Goal: Entertainment & Leisure: Consume media (video, audio)

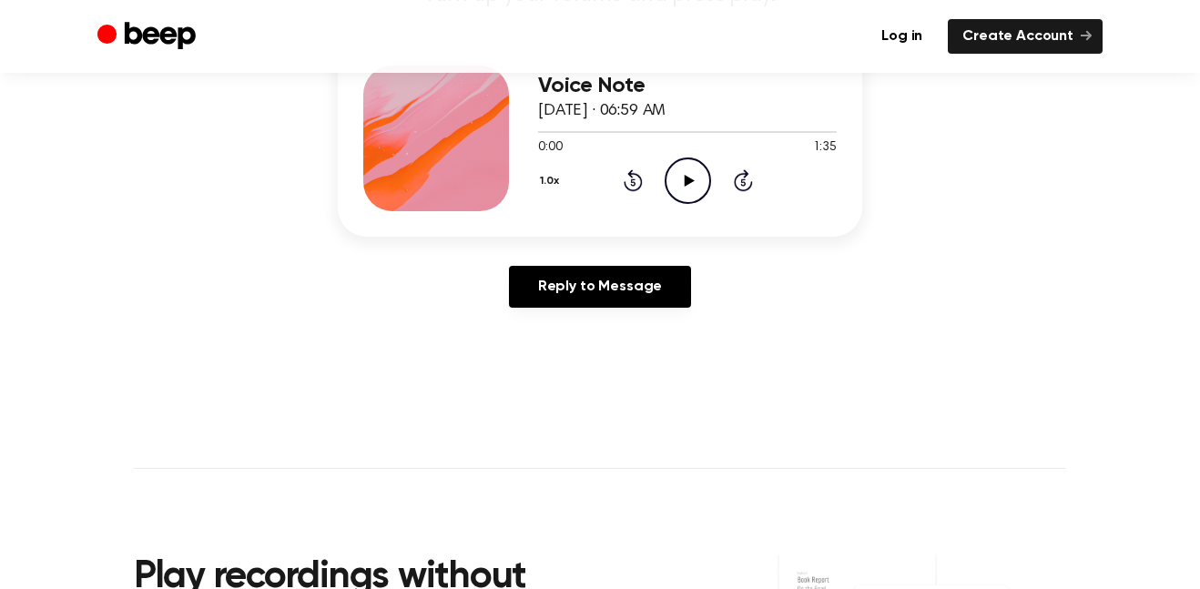
scroll to position [242, 0]
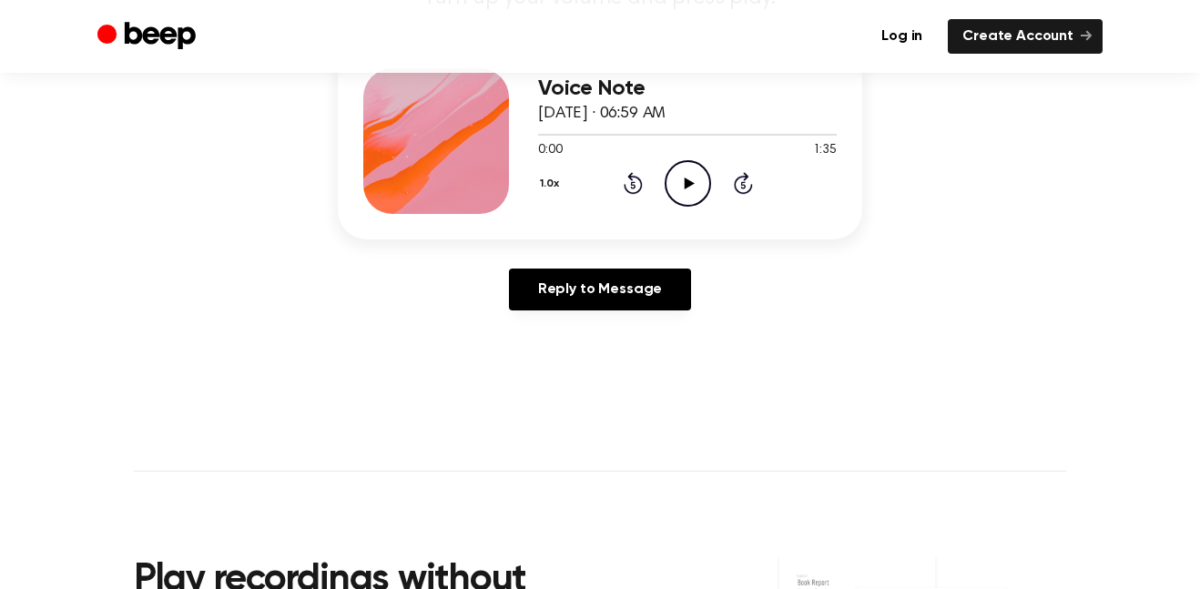
click at [676, 194] on icon "Play Audio" at bounding box center [688, 183] width 46 height 46
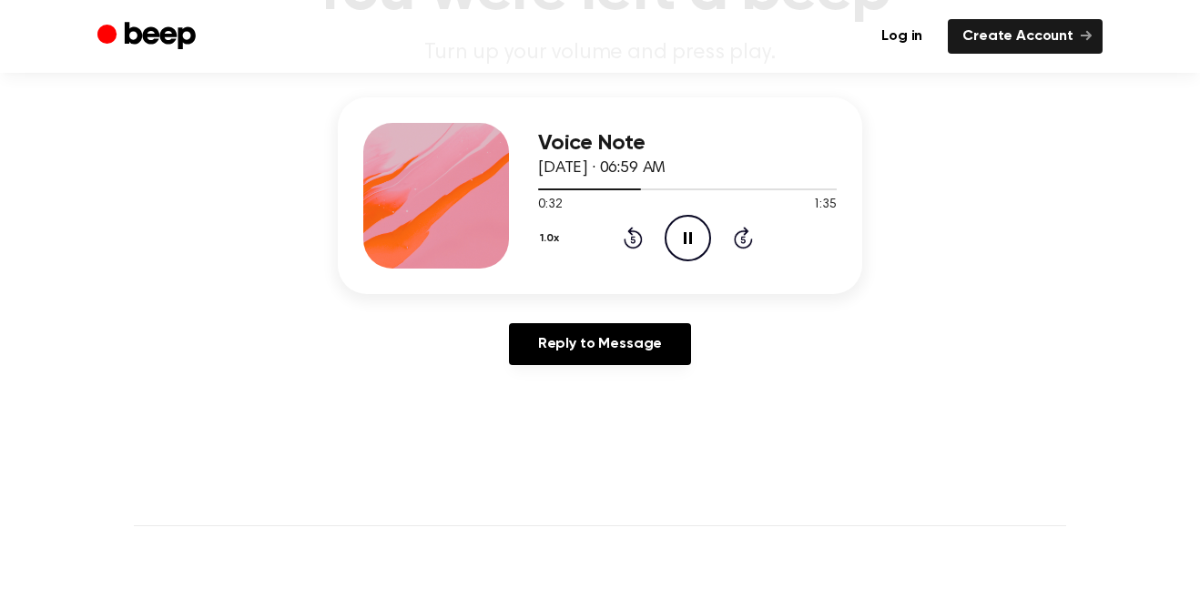
scroll to position [168, 0]
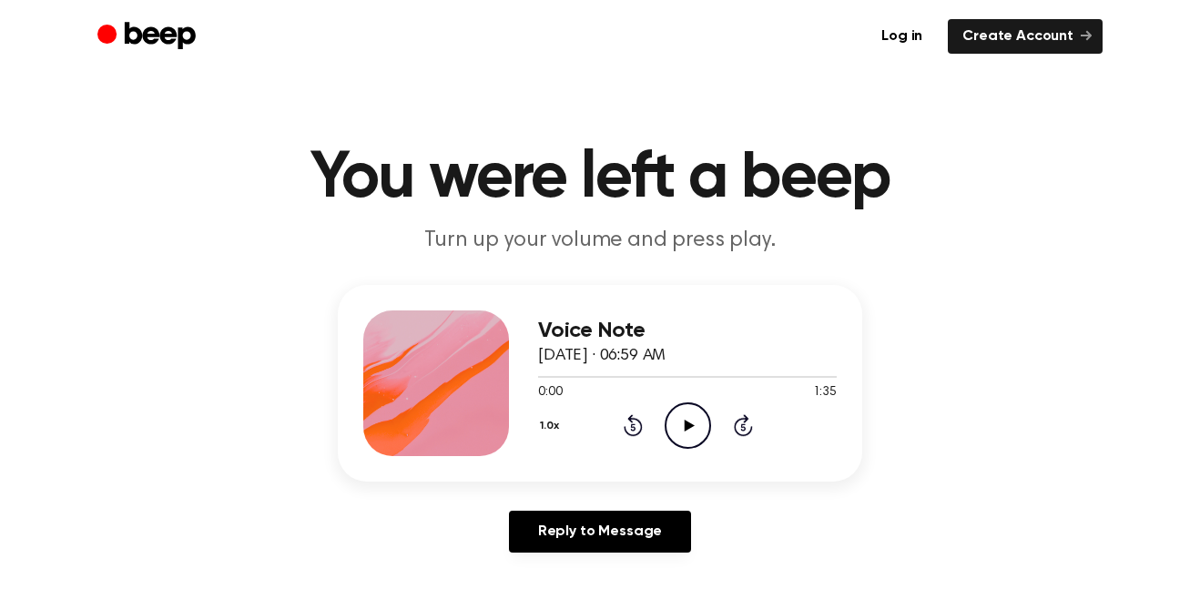
click at [546, 430] on button "1.0x" at bounding box center [552, 426] width 28 height 31
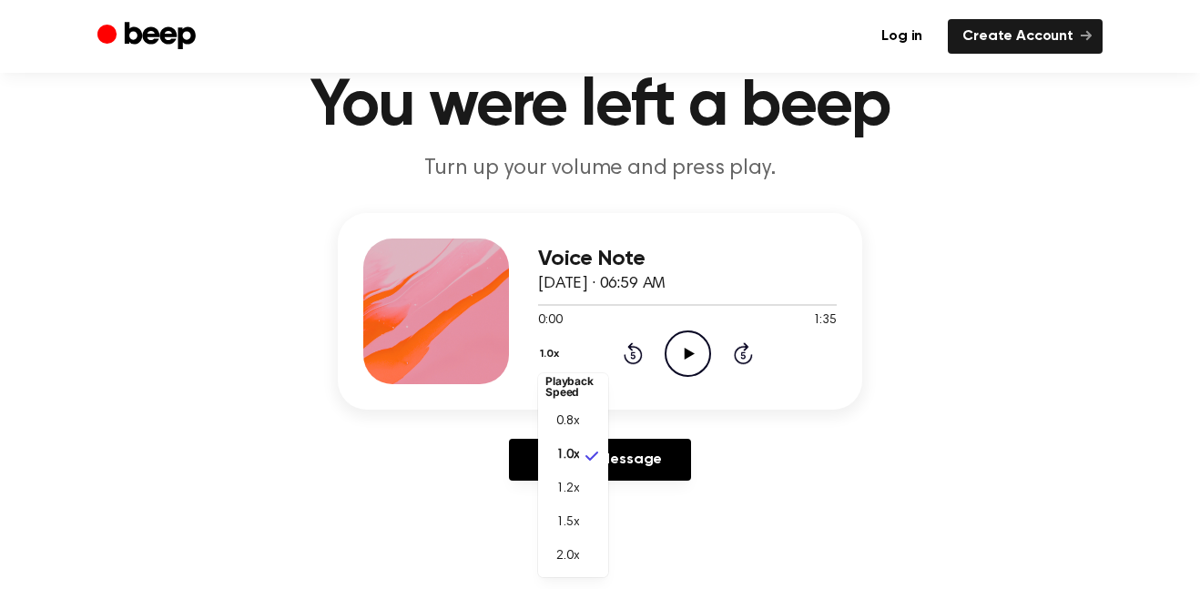
scroll to position [77, 0]
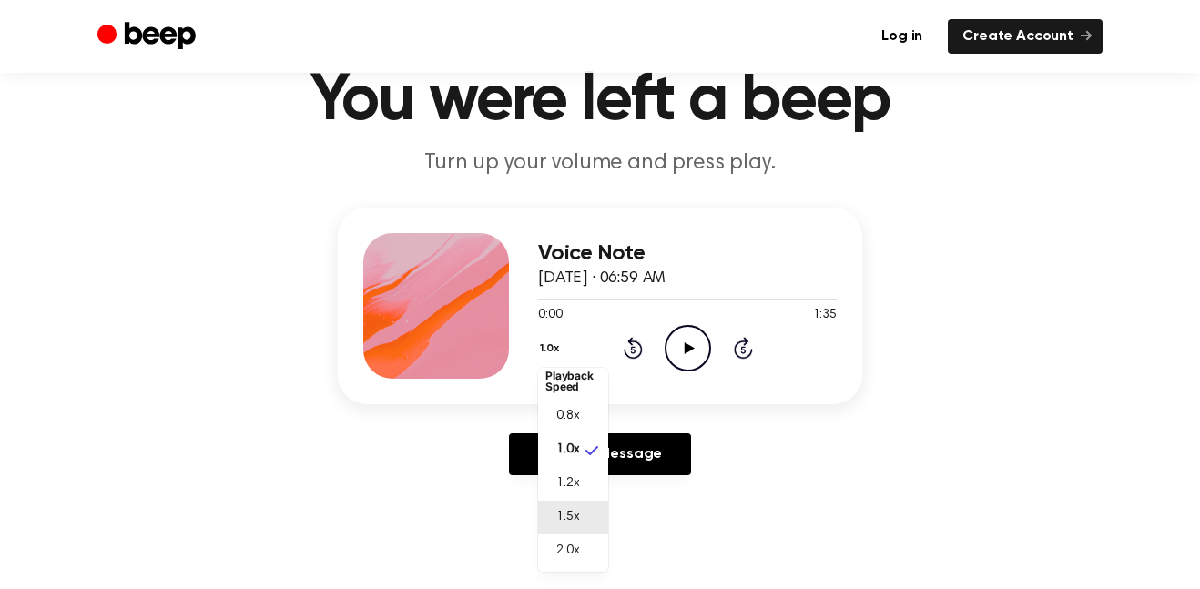
click at [570, 512] on span "1.5x" at bounding box center [567, 517] width 23 height 19
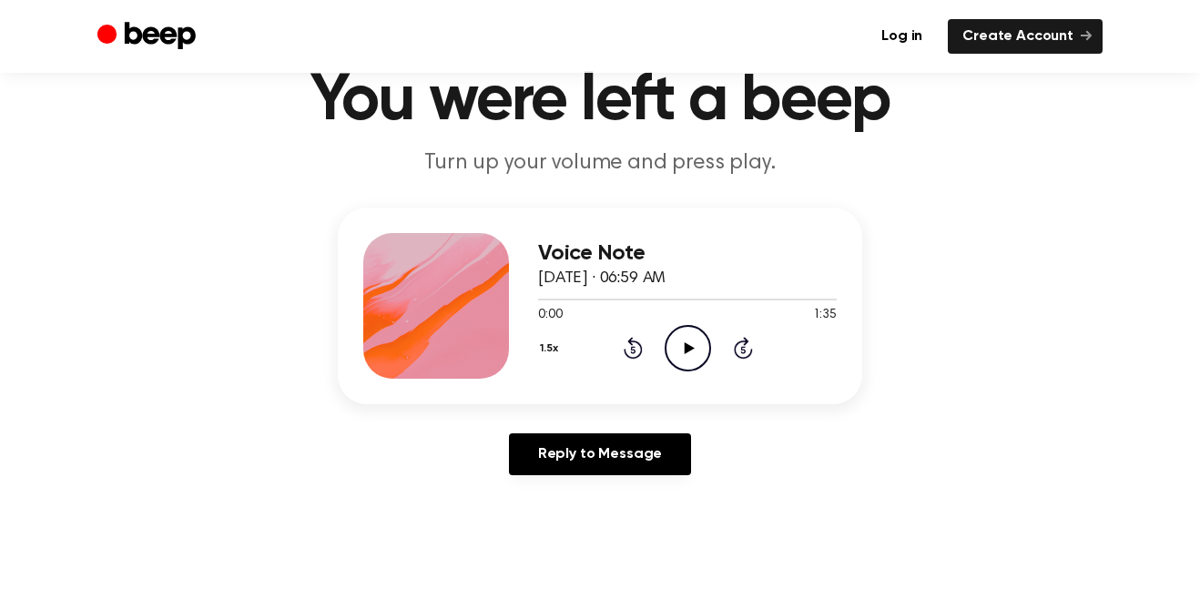
click at [682, 360] on icon "Play Audio" at bounding box center [688, 348] width 46 height 46
click at [553, 352] on button "1.5x" at bounding box center [551, 348] width 27 height 31
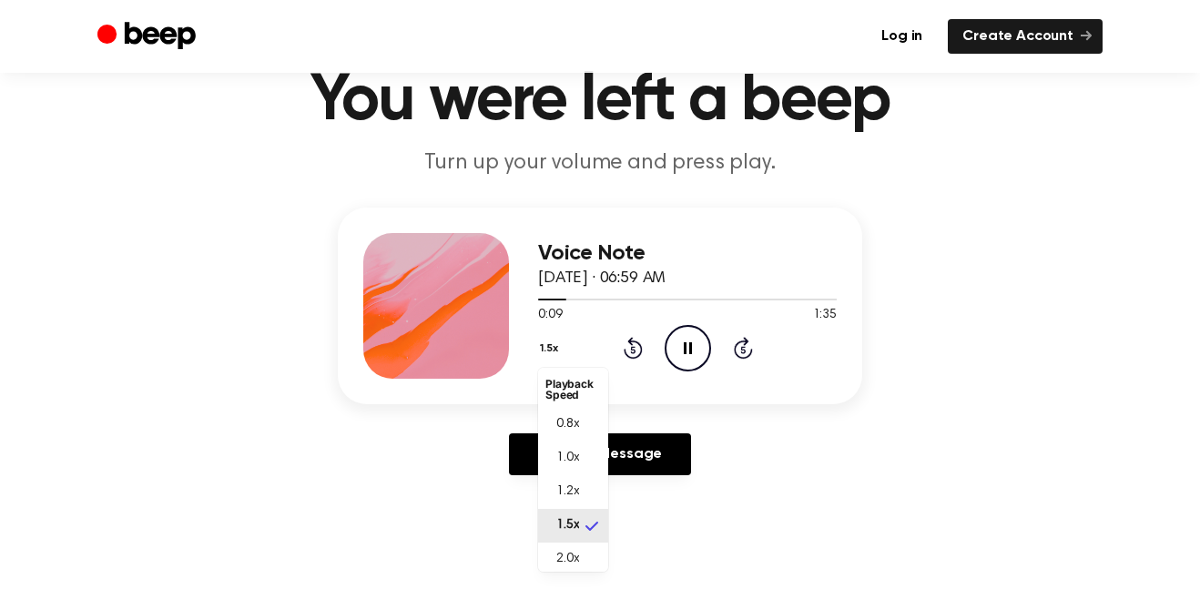
scroll to position [8, 0]
click at [569, 552] on span "2.0x" at bounding box center [567, 551] width 23 height 19
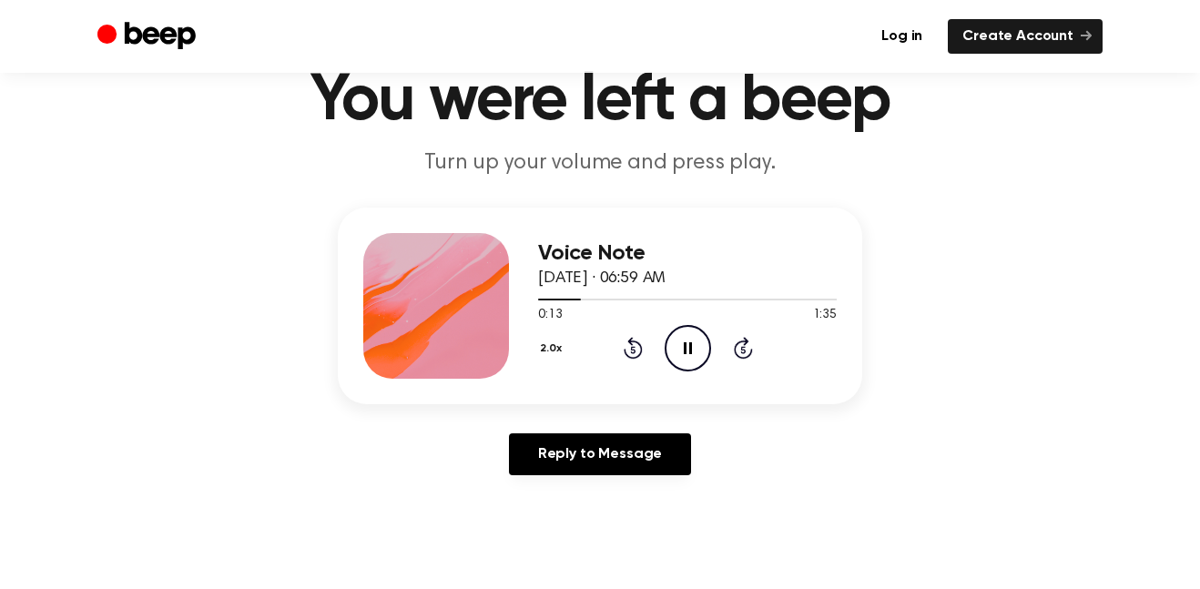
click at [544, 360] on button "2.0x" at bounding box center [553, 348] width 31 height 31
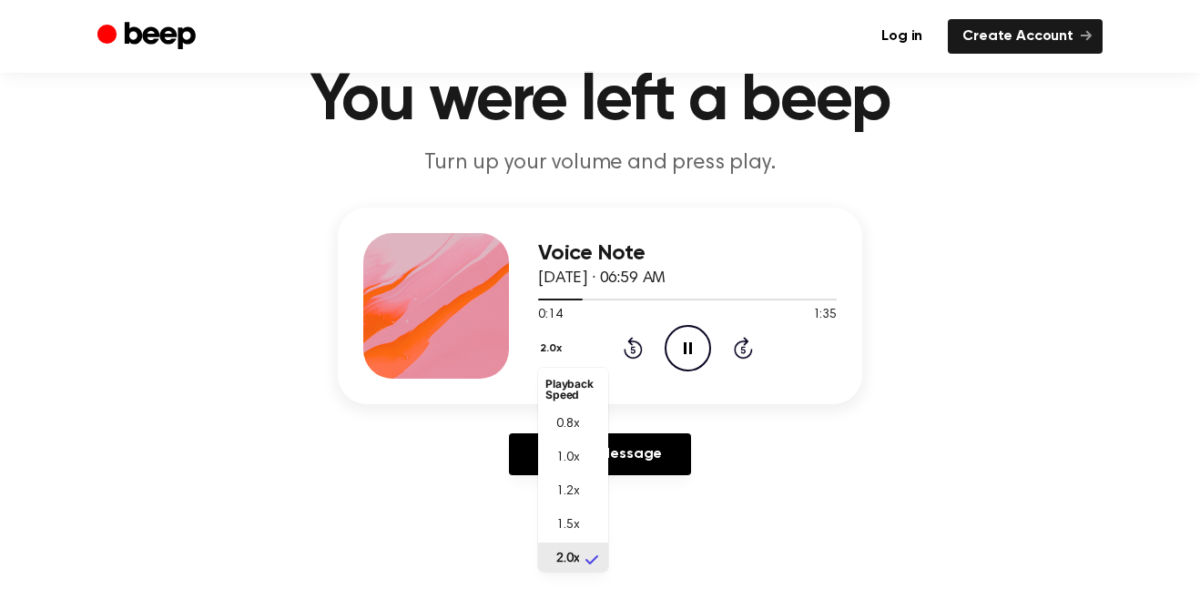
scroll to position [5, 0]
click at [558, 491] on span "1.2x" at bounding box center [567, 487] width 23 height 19
